Goal: Task Accomplishment & Management: Use online tool/utility

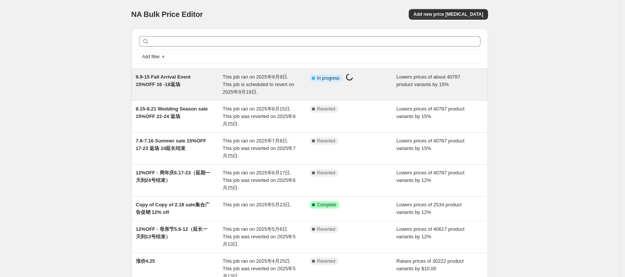
click at [357, 93] on div "Info Partially complete In progress Price [MEDICAL_DATA] in progress..." at bounding box center [353, 84] width 87 height 23
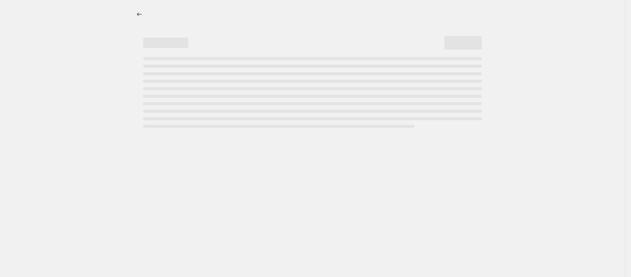
select select "percentage"
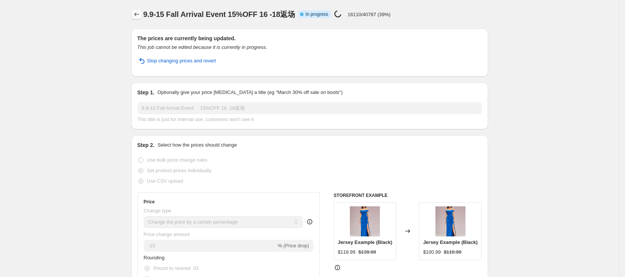
click at [137, 16] on icon "Price change jobs" at bounding box center [137, 15] width 8 height 8
